Goal: Information Seeking & Learning: Learn about a topic

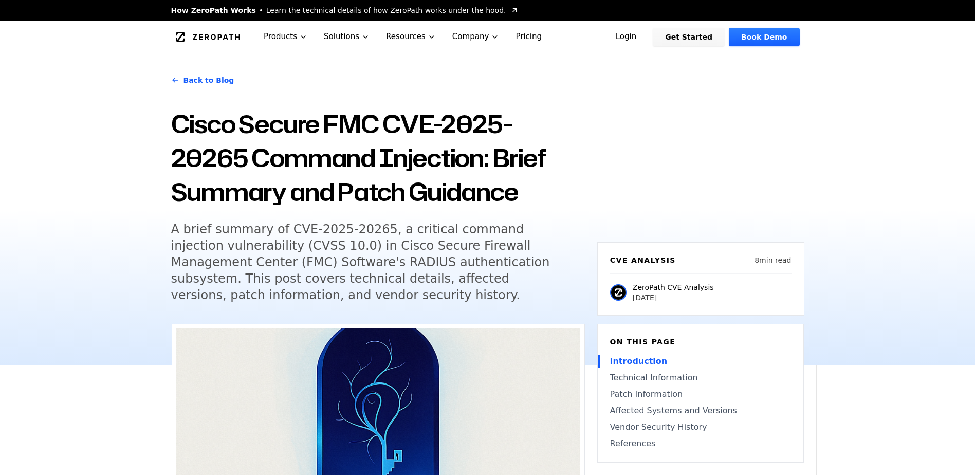
click at [155, 214] on div "Back to Blog Cisco Secure FMC CVE-2025-20265 Command Injection: Brief Summary a…" at bounding box center [487, 208] width 975 height 311
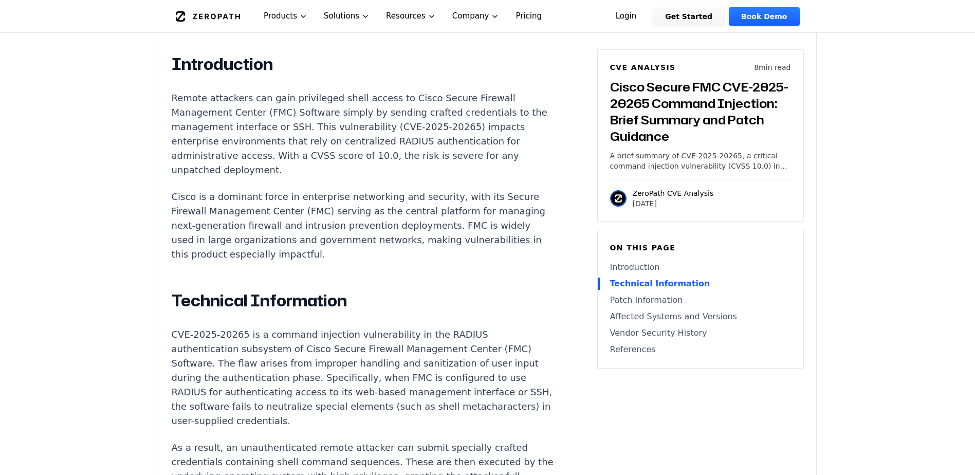
scroll to position [668, 0]
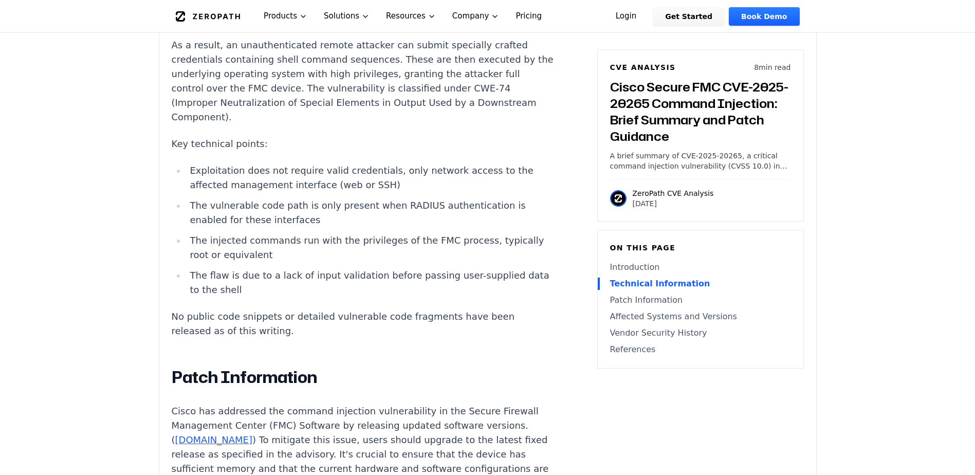
scroll to position [1079, 0]
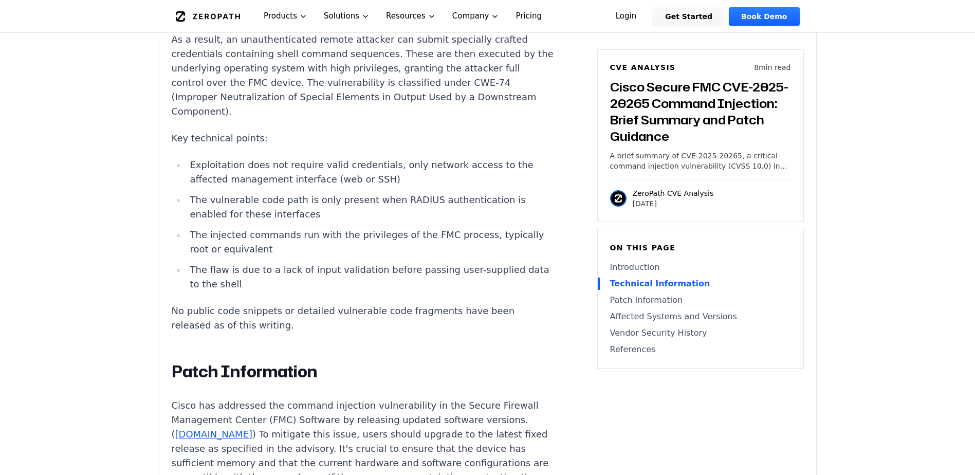
click at [528, 100] on article "Introduction Remote attackers can gain privileged shell access to Cisco Secure …" at bounding box center [378, 394] width 413 height 1496
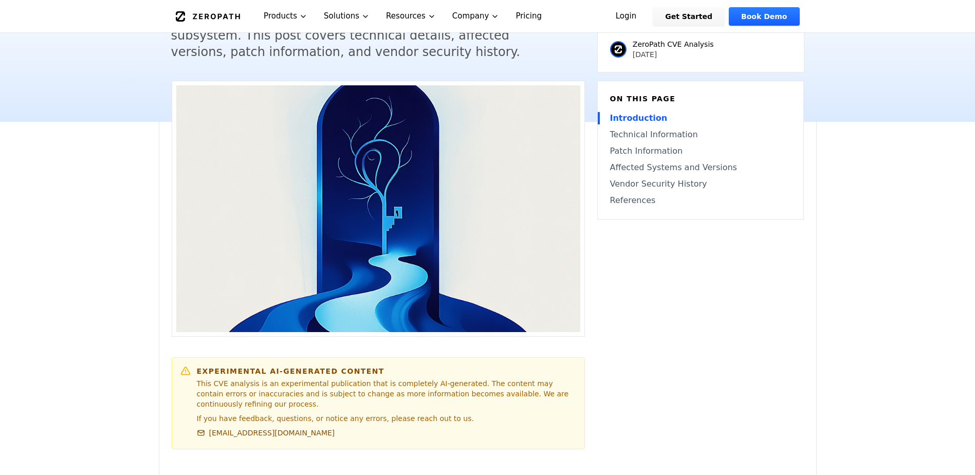
scroll to position [206, 0]
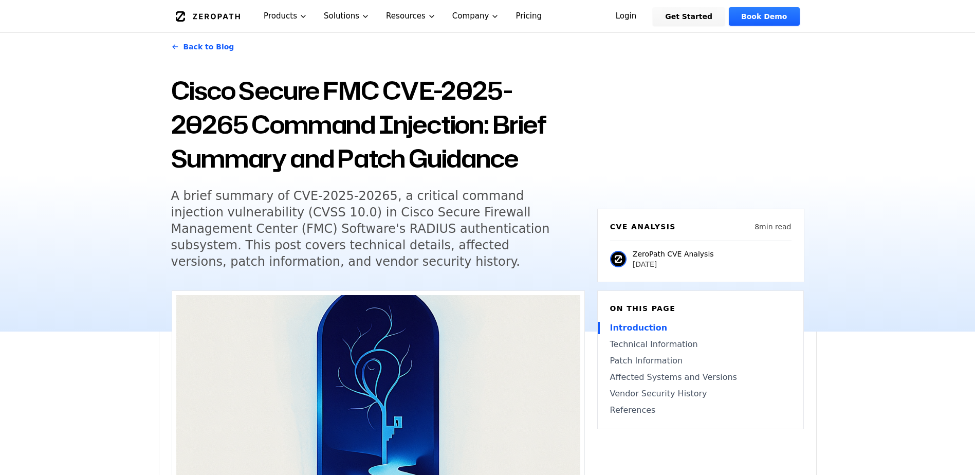
scroll to position [51, 0]
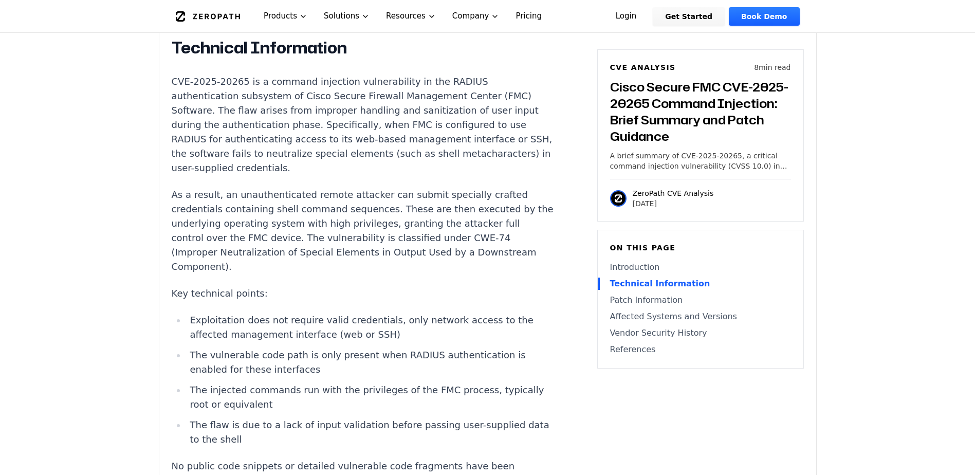
scroll to position [925, 0]
